Goal: Complete application form

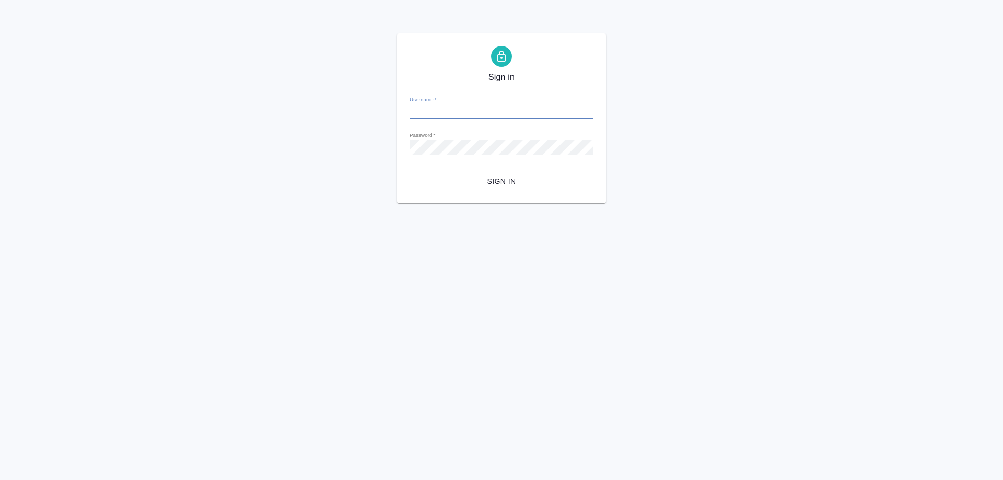
type input "[EMAIL_ADDRESS][DOMAIN_NAME]"
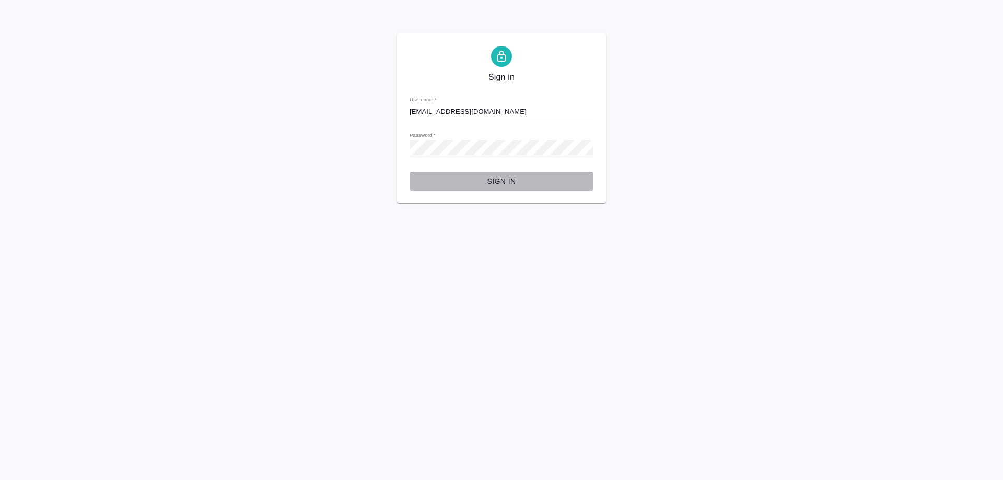
click at [497, 180] on span "Sign in" at bounding box center [501, 181] width 167 height 13
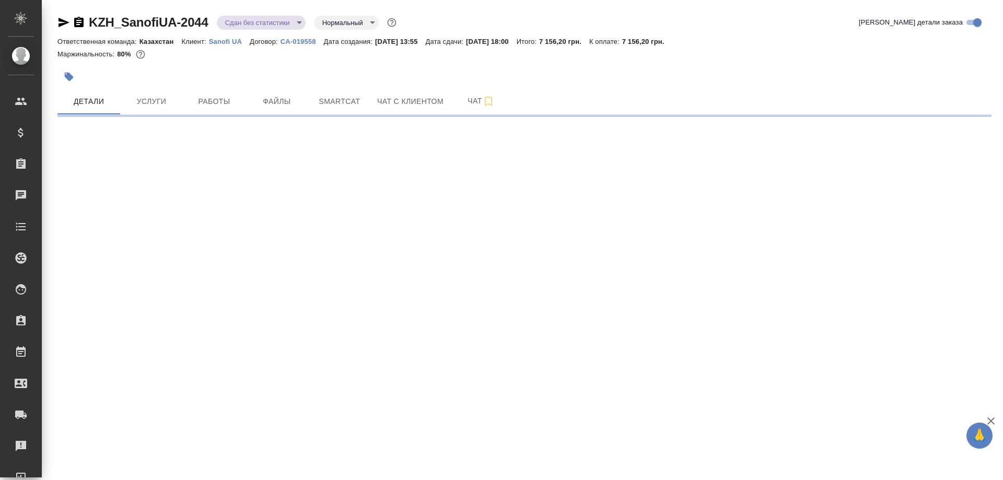
select select "RU"
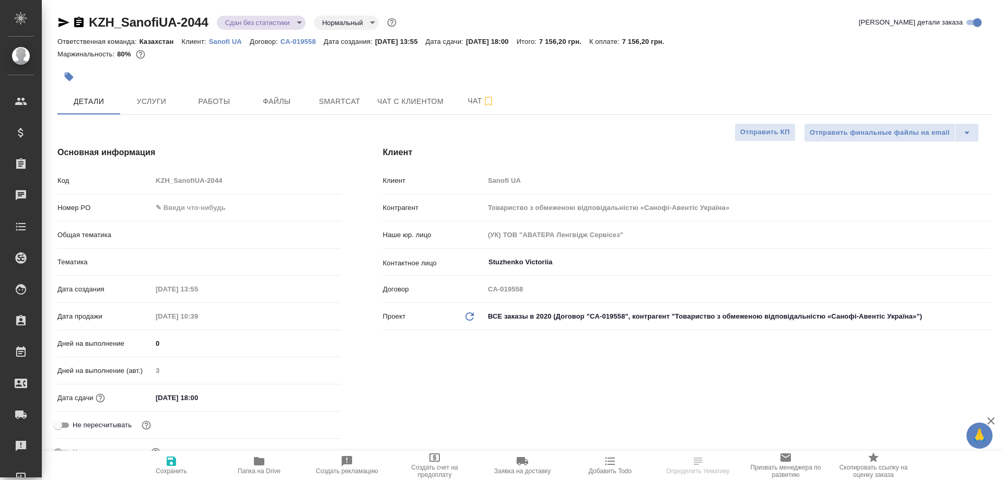
type textarea "x"
type input "[PERSON_NAME]"
type input "Юридический"
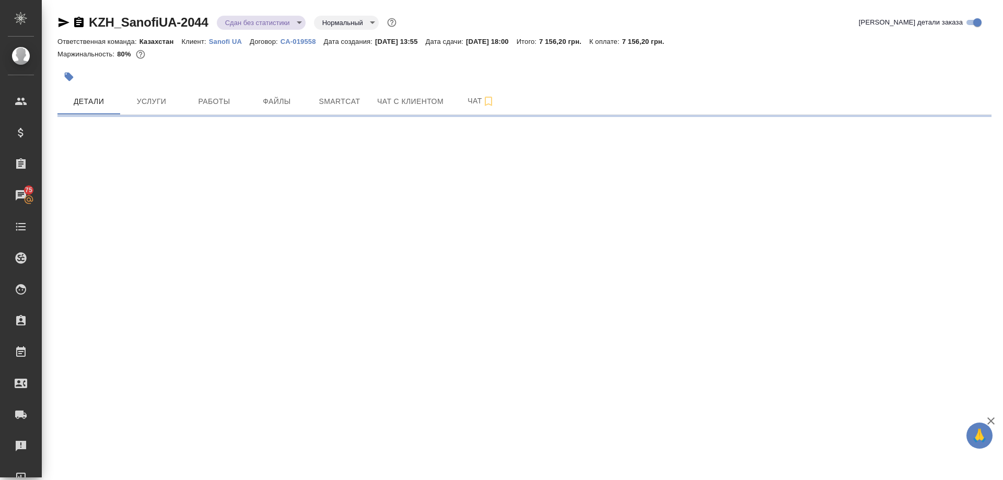
select select "RU"
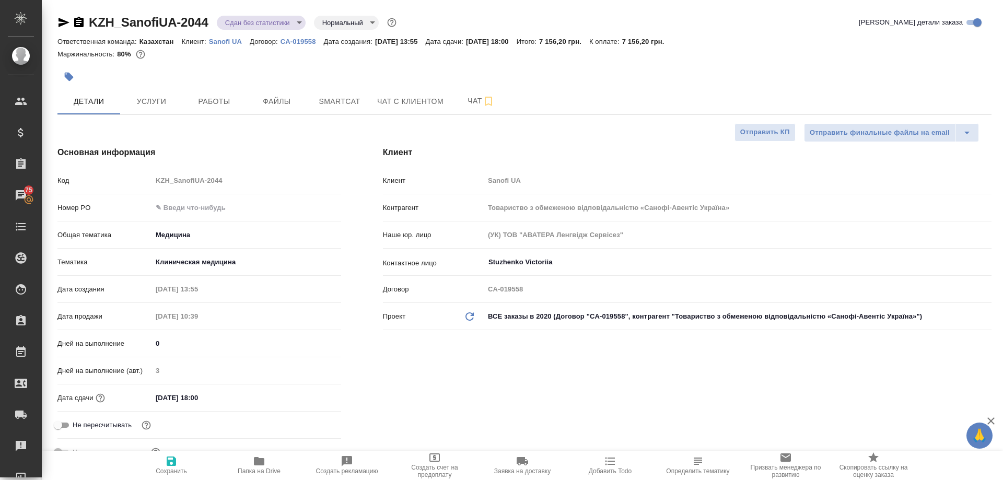
type textarea "x"
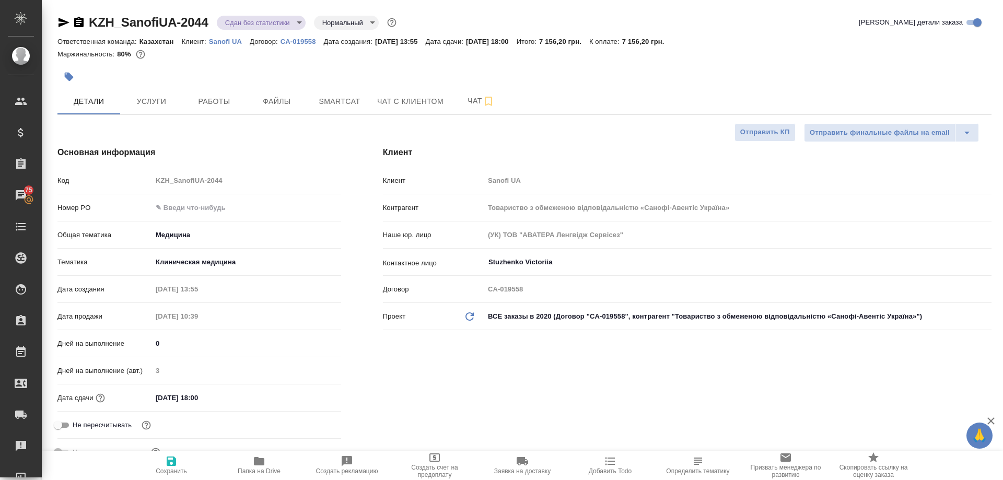
type textarea "x"
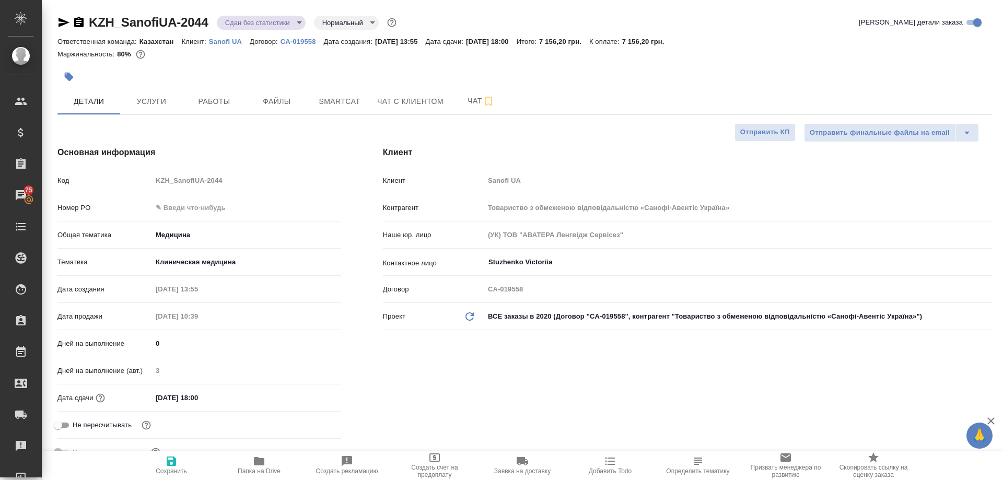
type textarea "x"
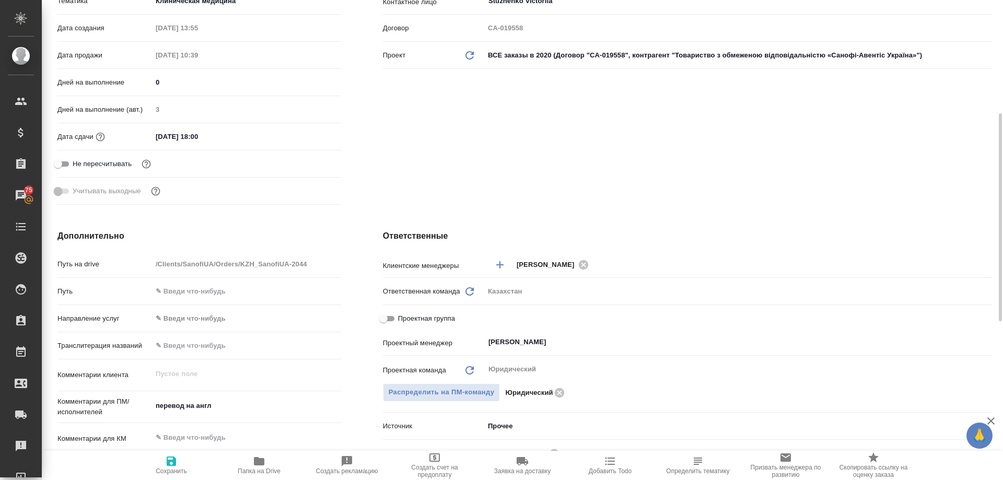
scroll to position [418, 0]
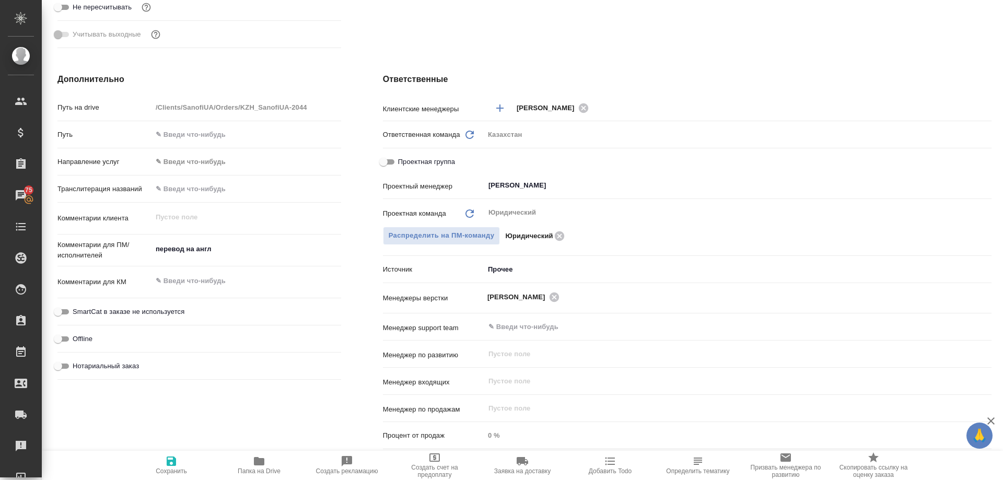
click at [260, 461] on icon "button" at bounding box center [259, 461] width 10 height 8
type textarea "x"
